Goal: Transaction & Acquisition: Purchase product/service

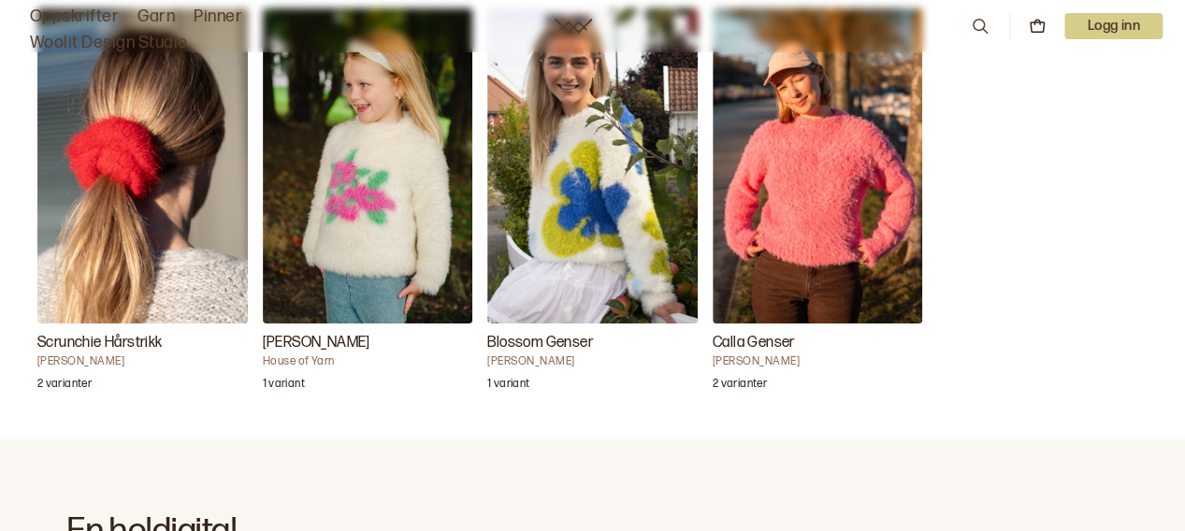
scroll to position [561, 0]
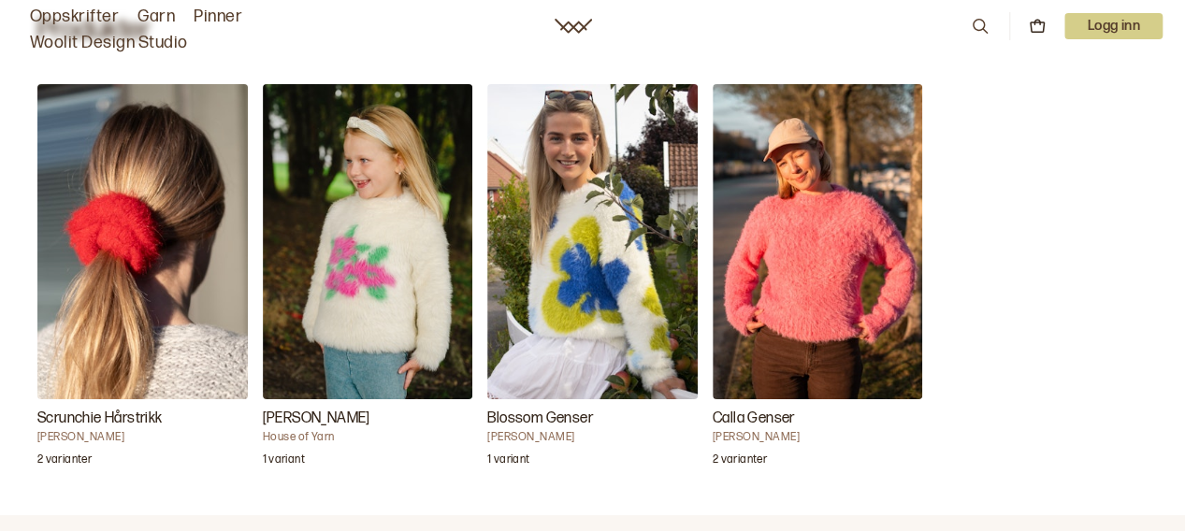
click at [408, 236] on img "Florie Genser" at bounding box center [368, 241] width 211 height 315
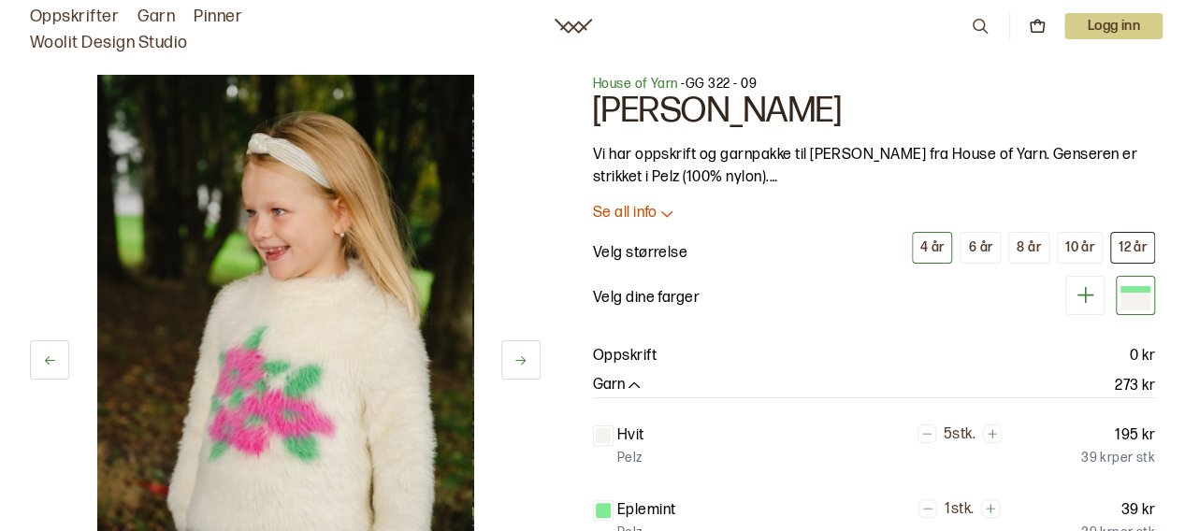
click at [1126, 244] on div "12 år" at bounding box center [1133, 248] width 28 height 17
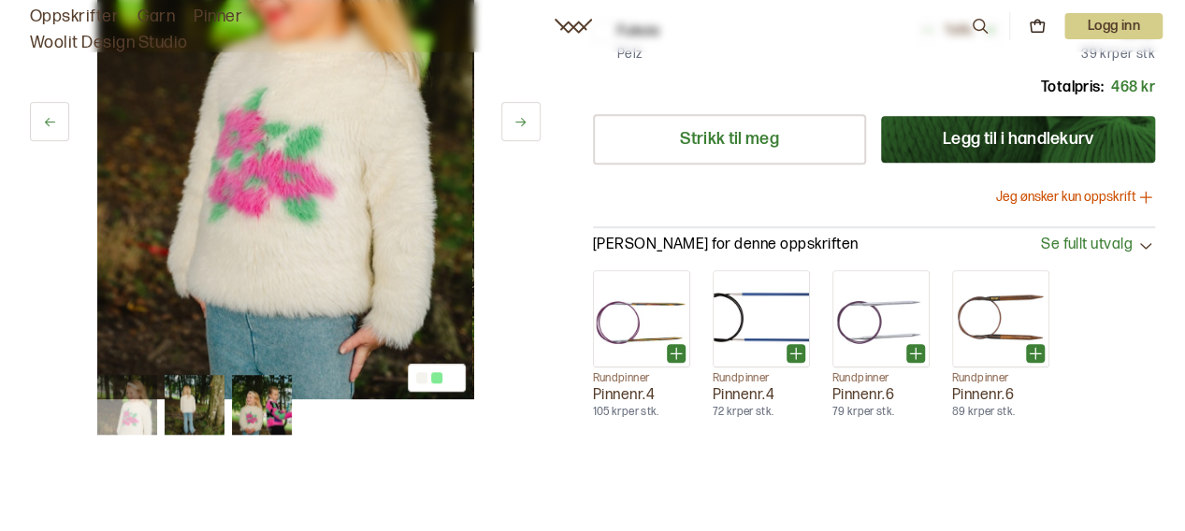
scroll to position [561, 0]
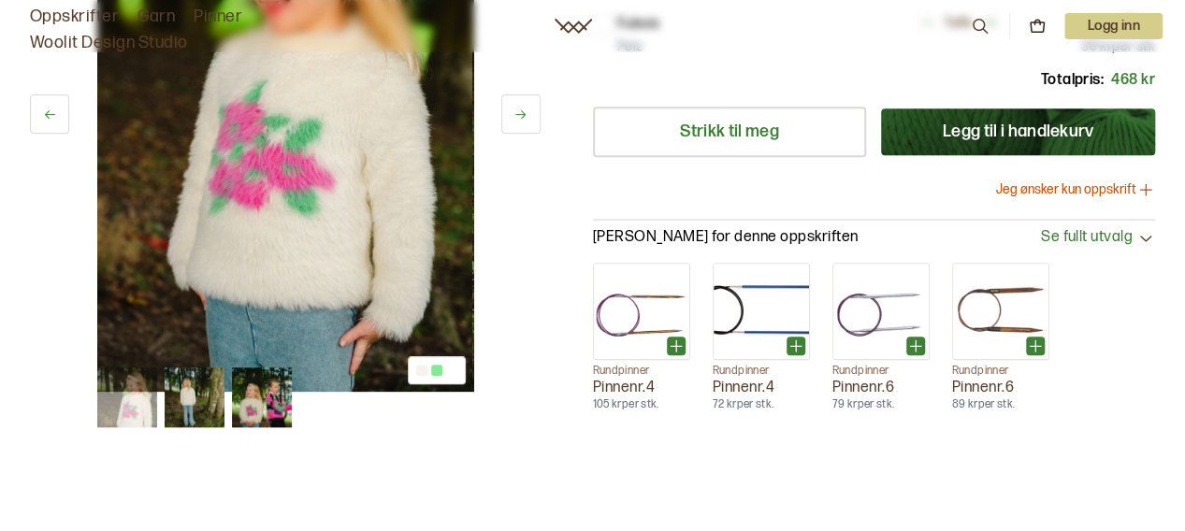
click at [195, 413] on img at bounding box center [195, 398] width 60 height 60
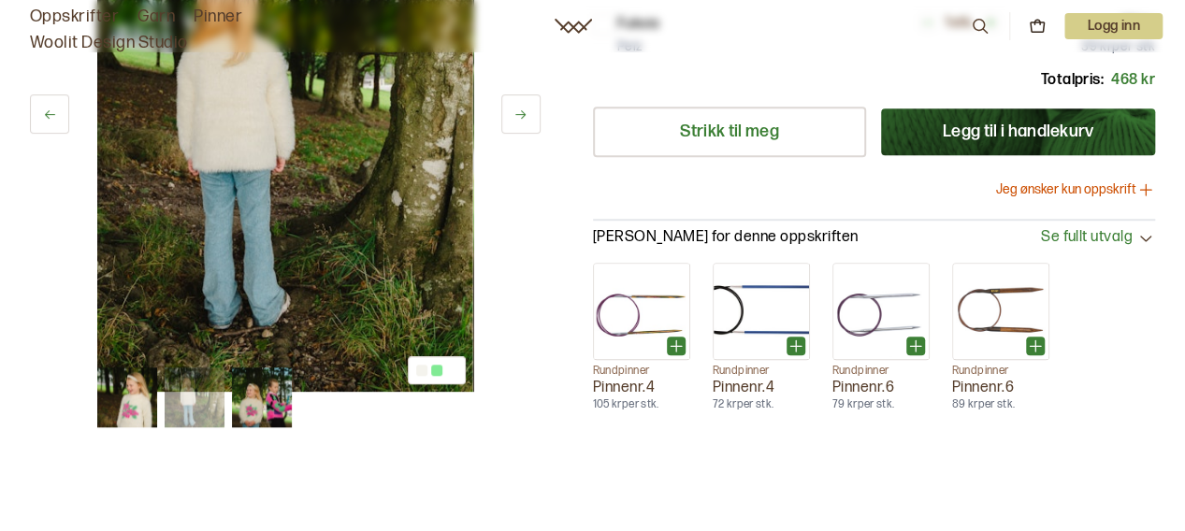
click at [273, 392] on img at bounding box center [262, 398] width 60 height 60
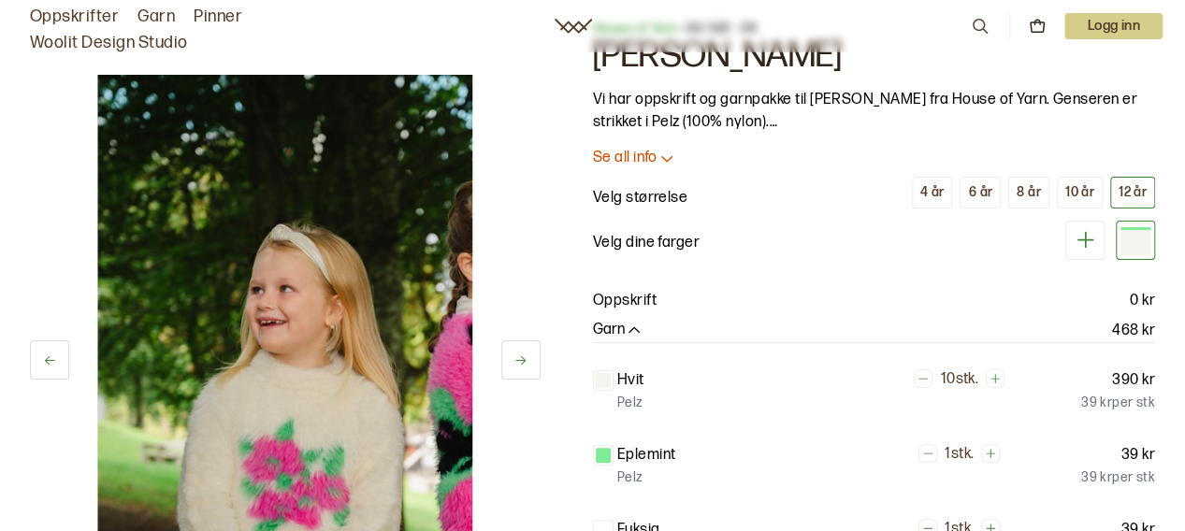
scroll to position [0, 0]
